Goal: Task Accomplishment & Management: Complete application form

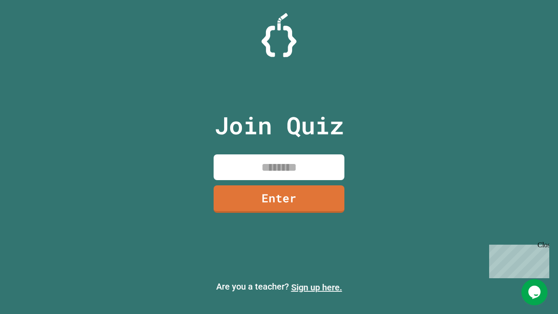
click at [316, 287] on link "Sign up here." at bounding box center [316, 287] width 51 height 10
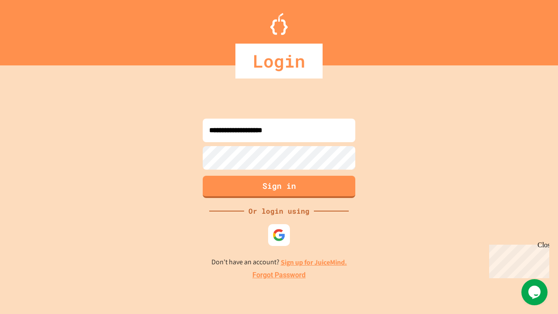
type input "**********"
